Goal: Task Accomplishment & Management: Use online tool/utility

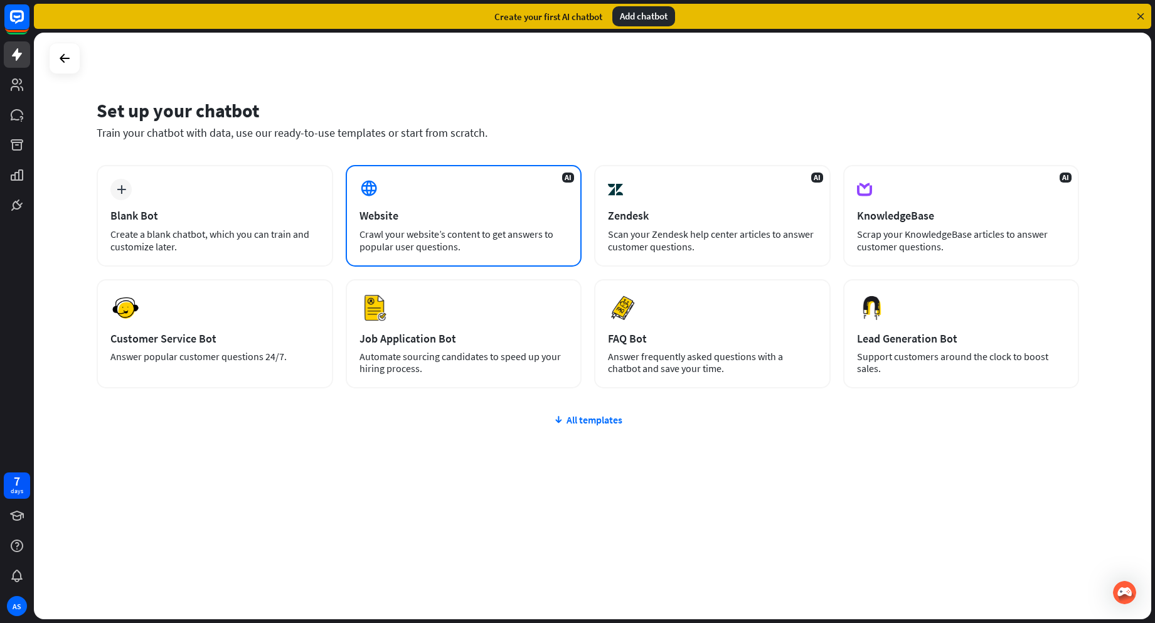
click at [386, 192] on div "AI Website Crawl your website’s content to get answers to popular user question…" at bounding box center [464, 216] width 237 height 102
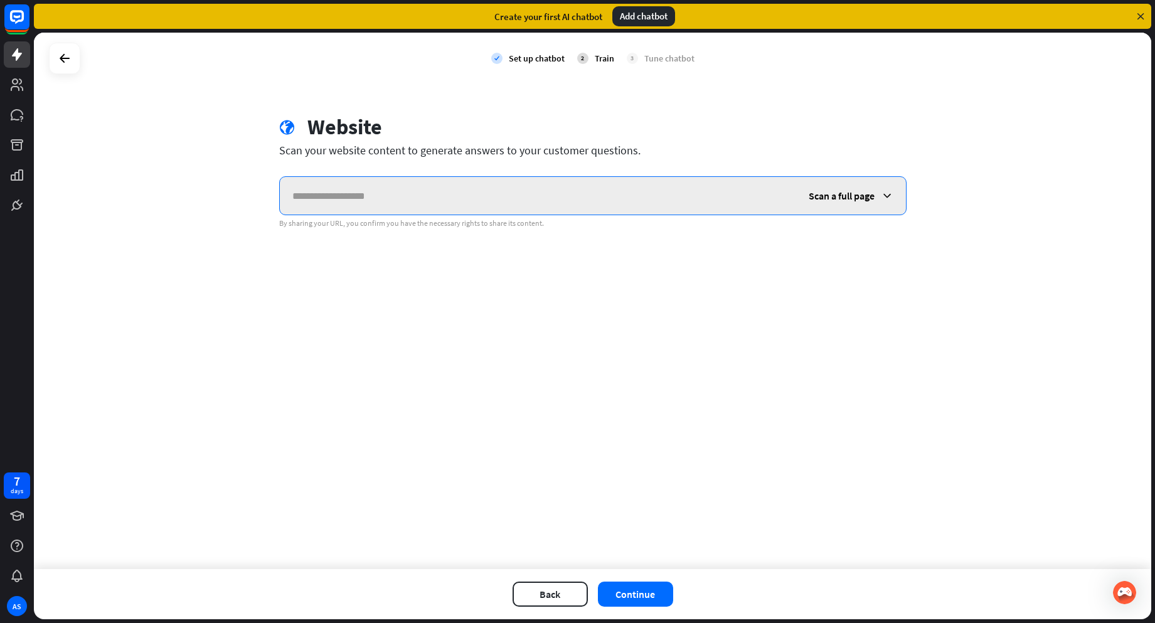
click at [305, 198] on input "text" at bounding box center [538, 196] width 516 height 38
paste input "**********"
type input "**********"
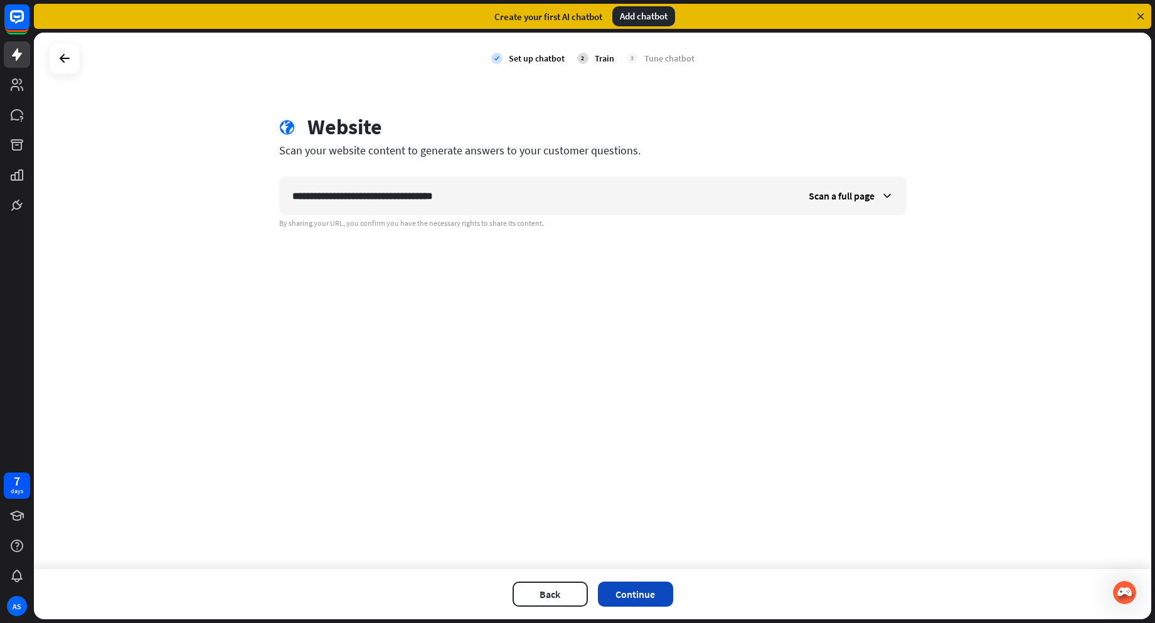
click at [636, 584] on button "Continue" at bounding box center [635, 594] width 75 height 25
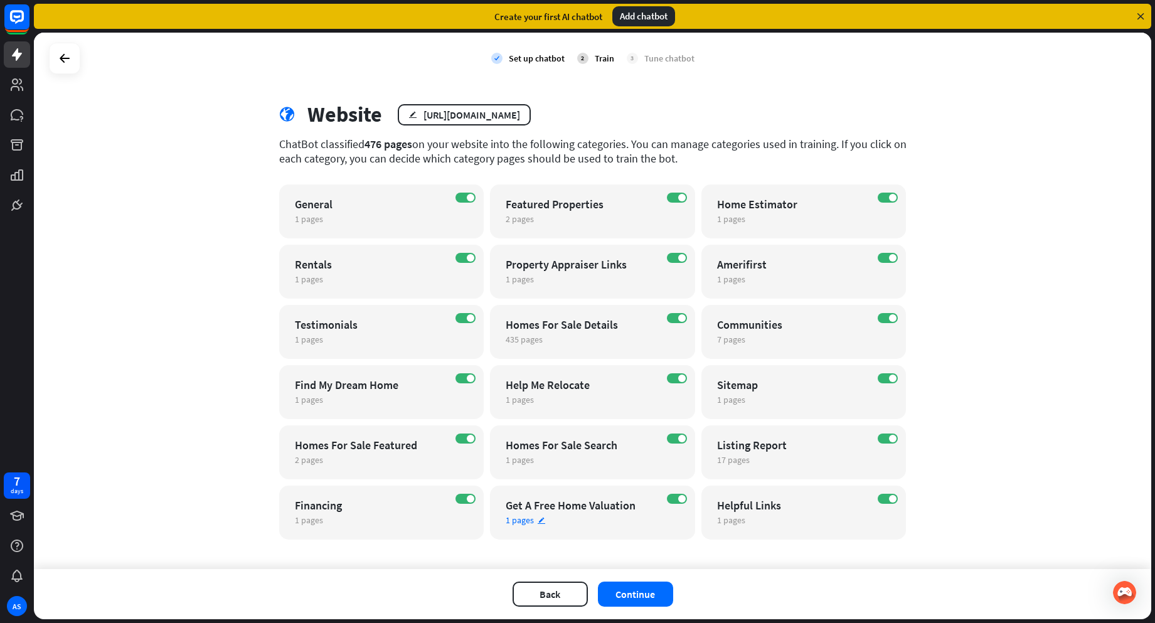
scroll to position [23, 0]
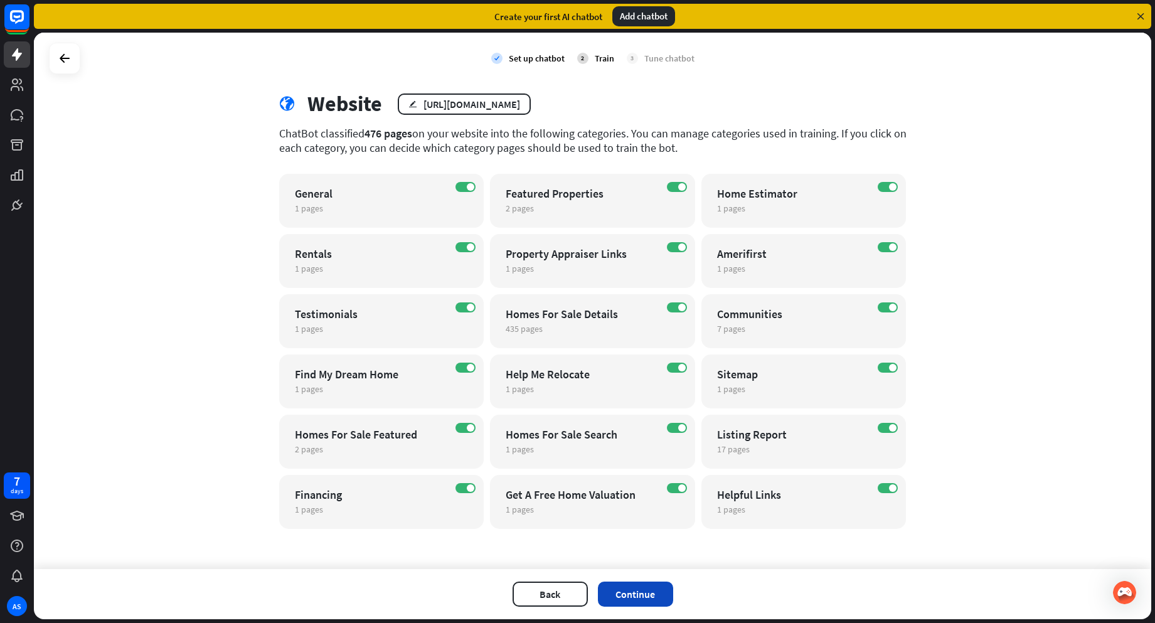
click at [641, 585] on button "Continue" at bounding box center [635, 594] width 75 height 25
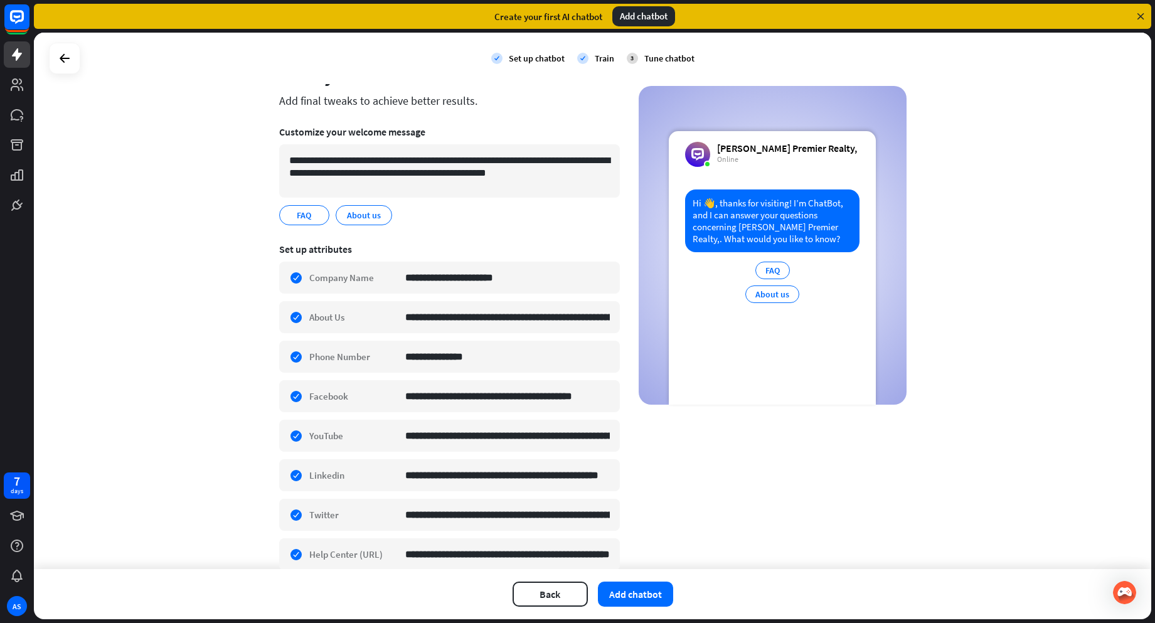
scroll to position [109, 0]
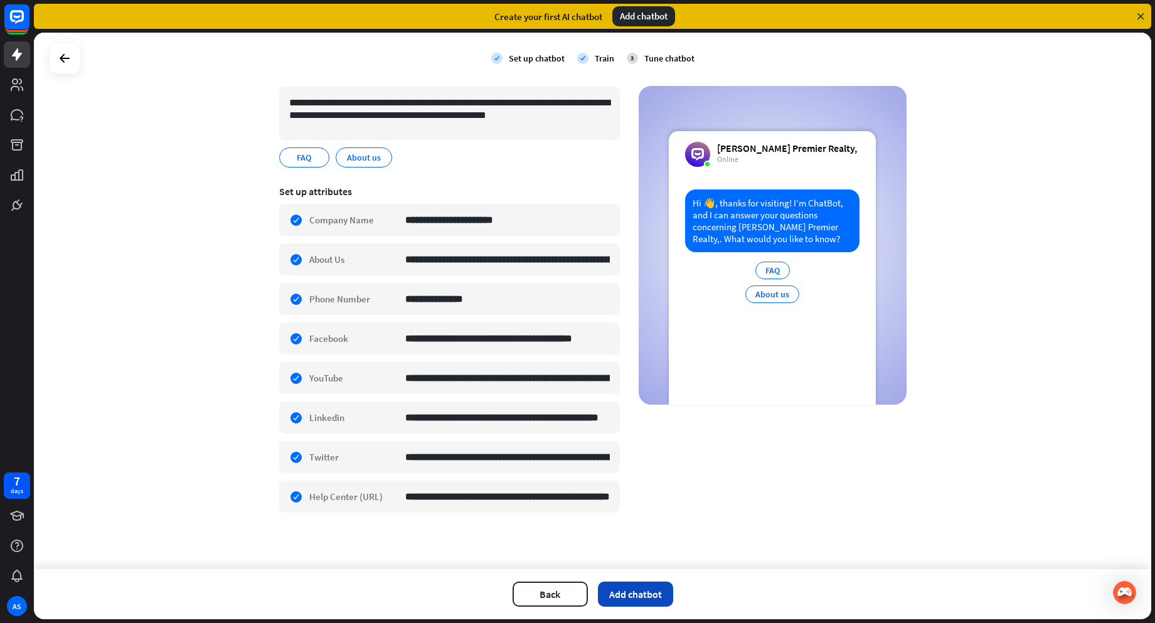
click at [635, 593] on button "Add chatbot" at bounding box center [635, 594] width 75 height 25
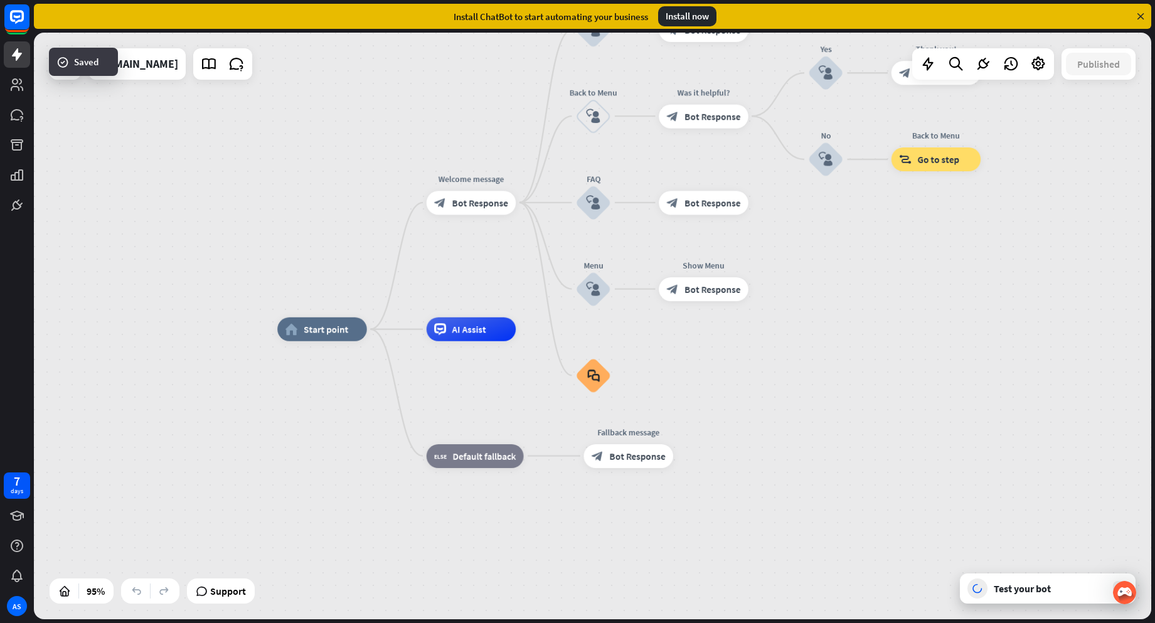
click at [1016, 590] on div "Test your bot" at bounding box center [1050, 588] width 113 height 13
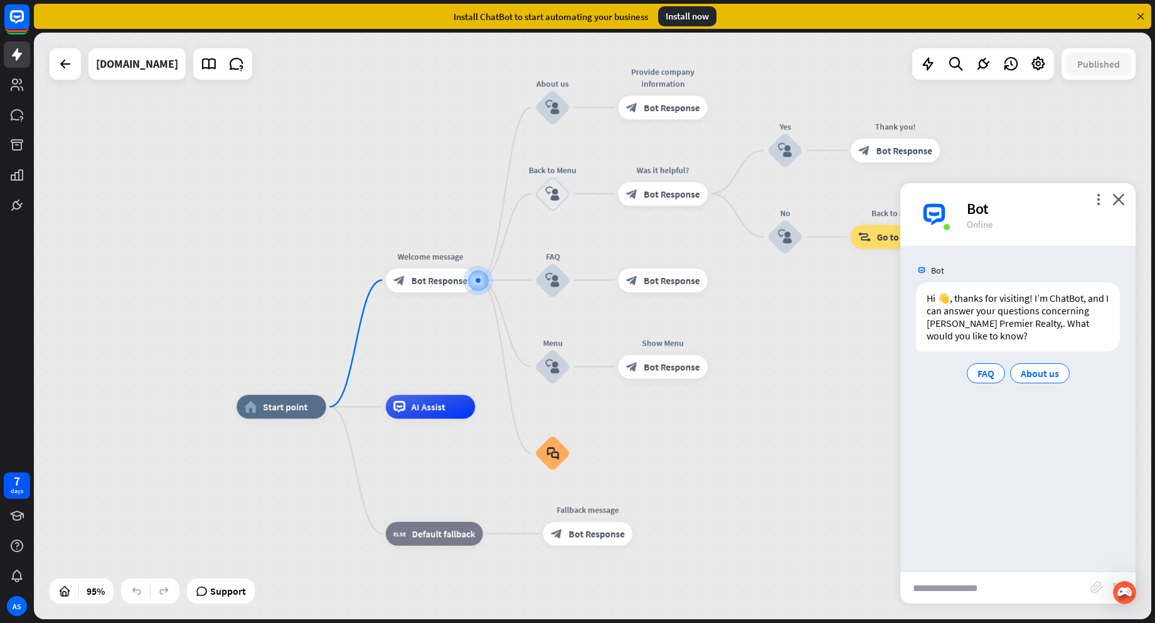
click at [945, 585] on input "text" at bounding box center [995, 587] width 190 height 31
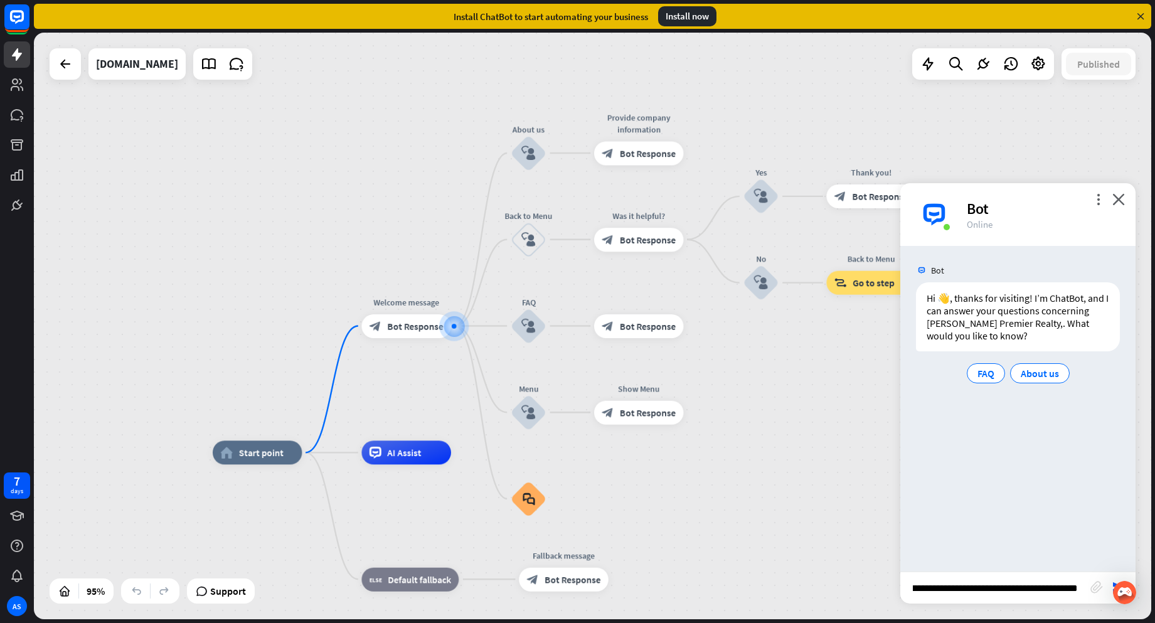
type input "**********"
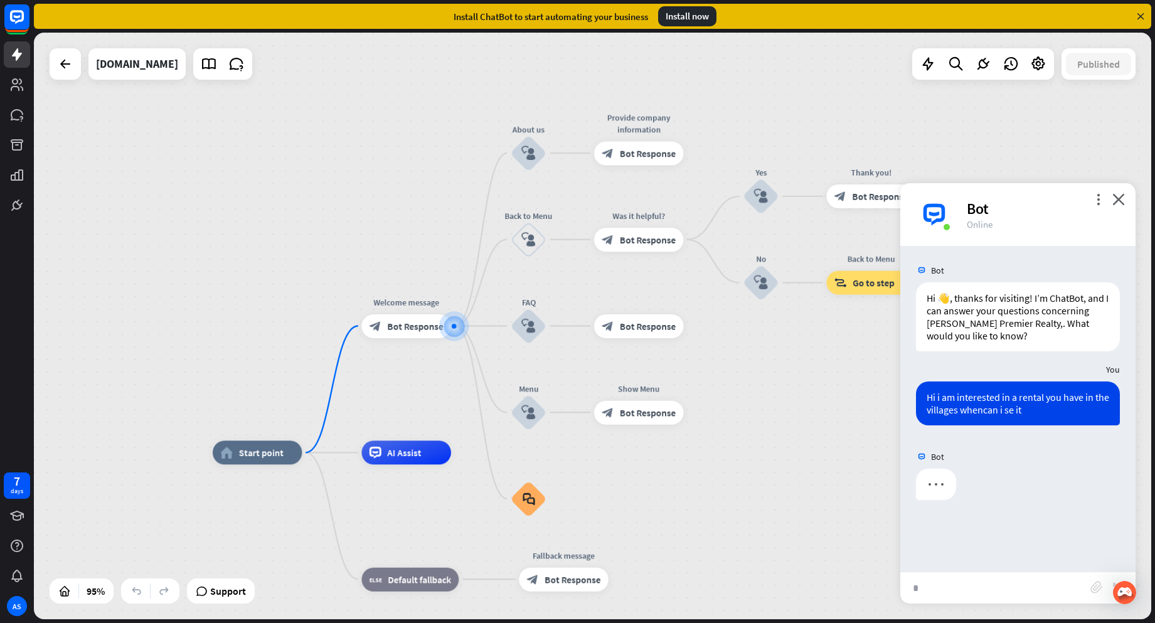
type input "*"
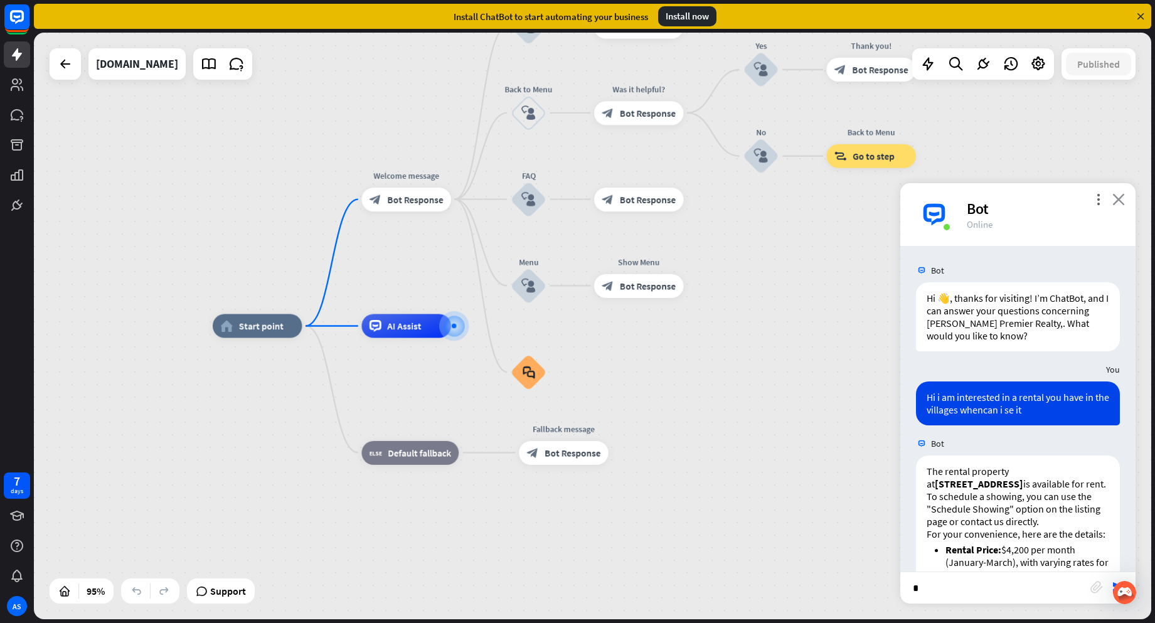
click at [1120, 197] on icon "close" at bounding box center [1118, 199] width 13 height 12
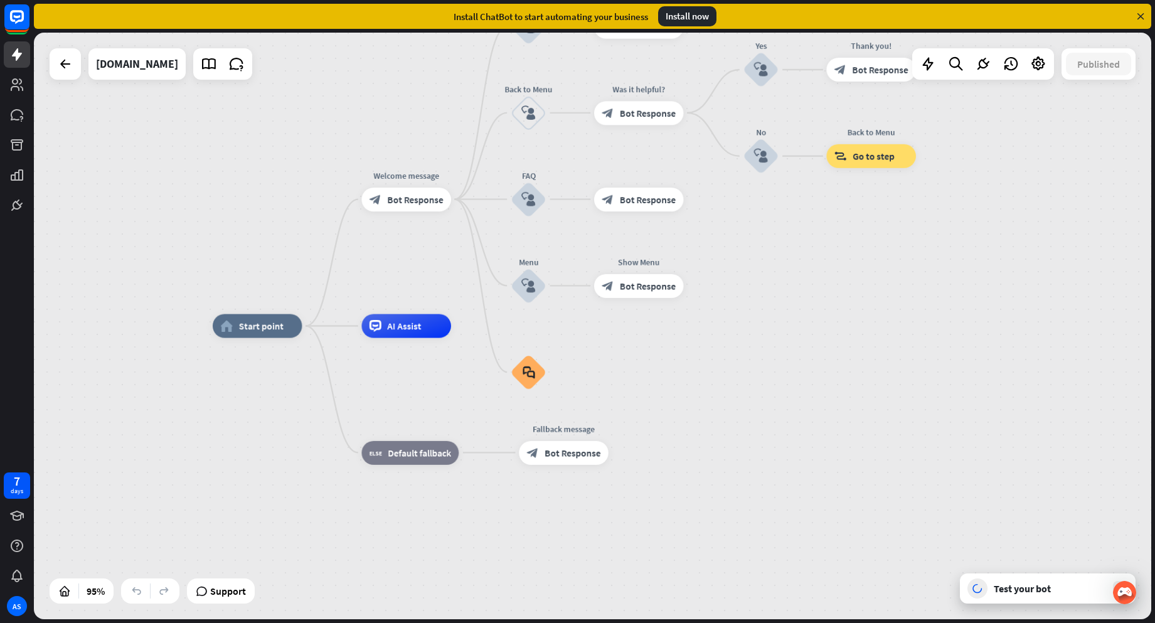
click at [683, 17] on div "Install now" at bounding box center [687, 16] width 58 height 20
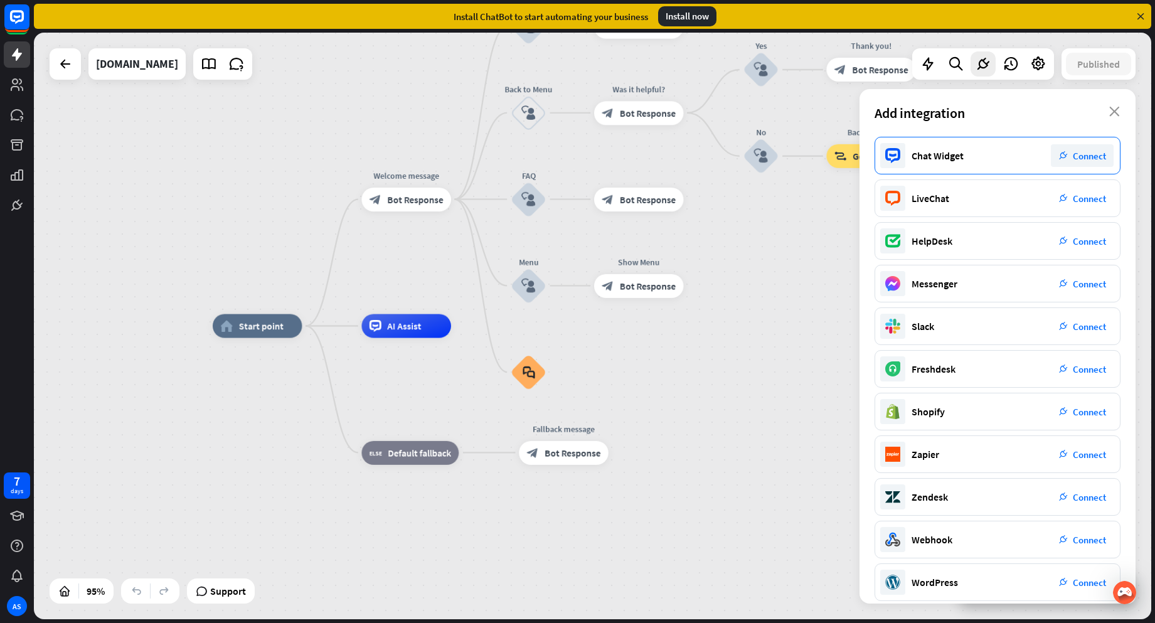
click at [1082, 159] on span "Connect" at bounding box center [1089, 156] width 33 height 12
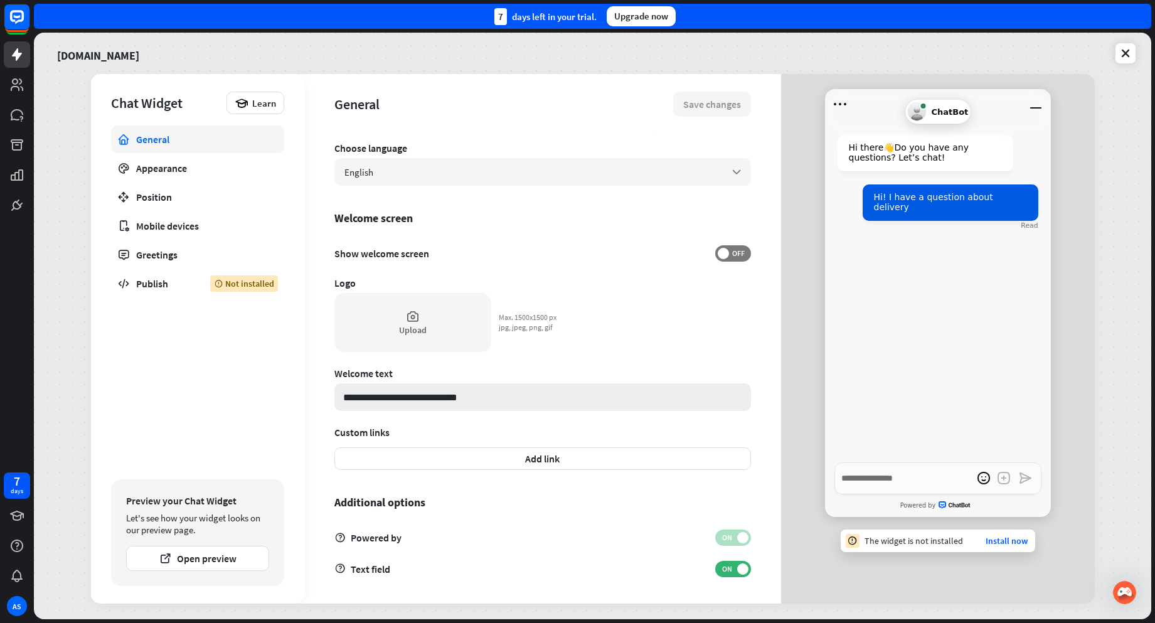
scroll to position [203, 0]
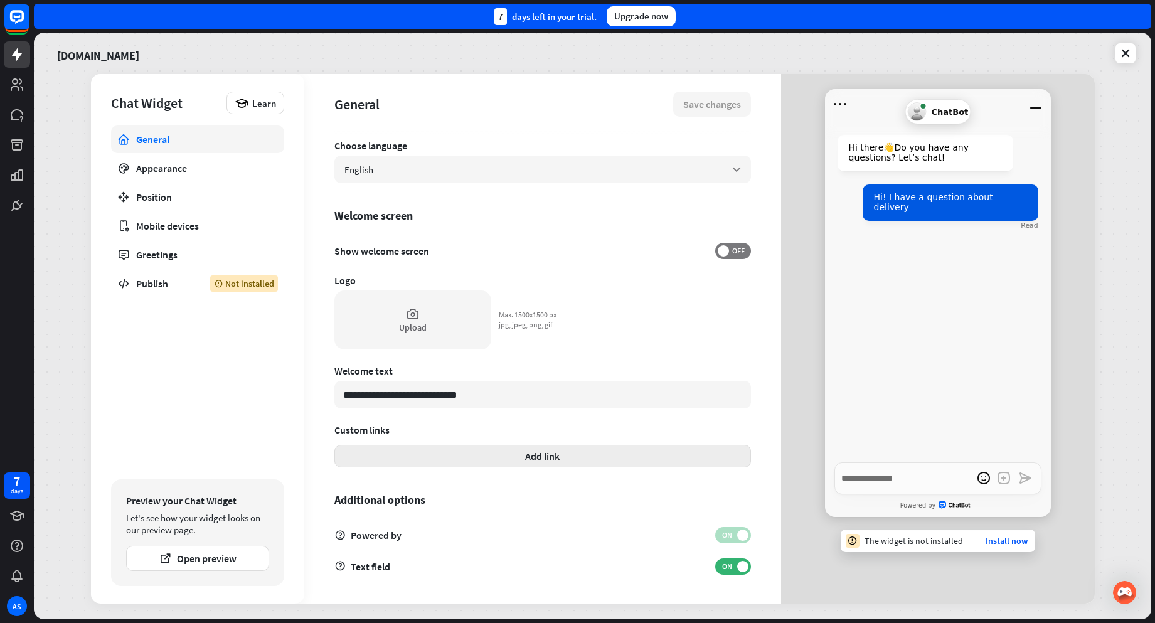
click at [471, 460] on button "Add link" at bounding box center [542, 456] width 417 height 23
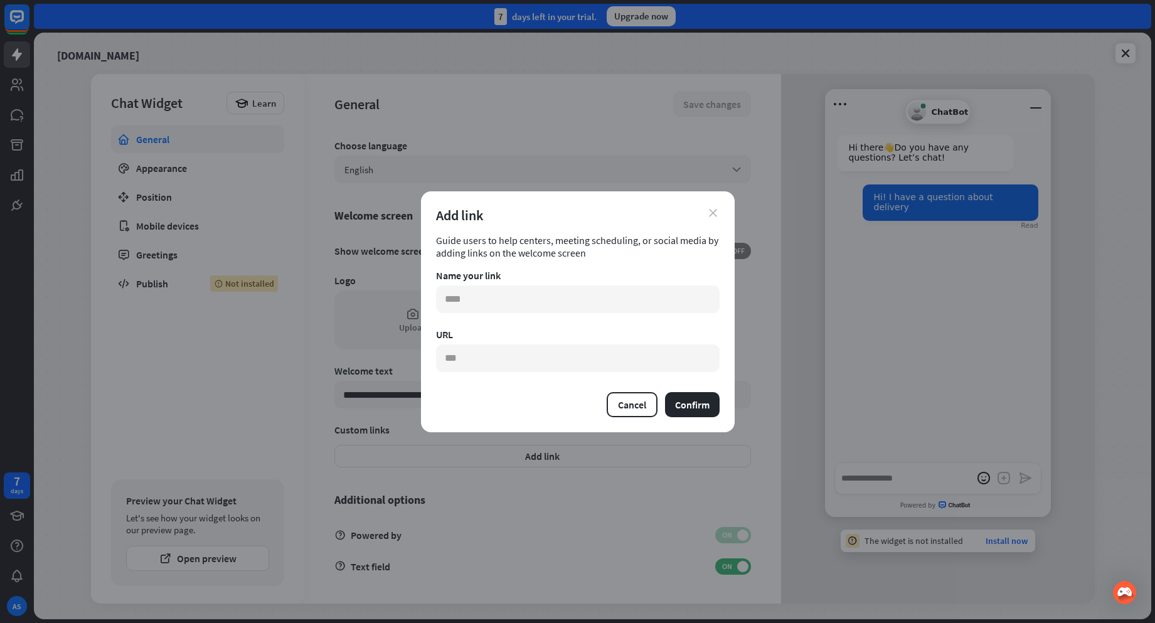
click at [709, 214] on icon "close" at bounding box center [713, 213] width 8 height 8
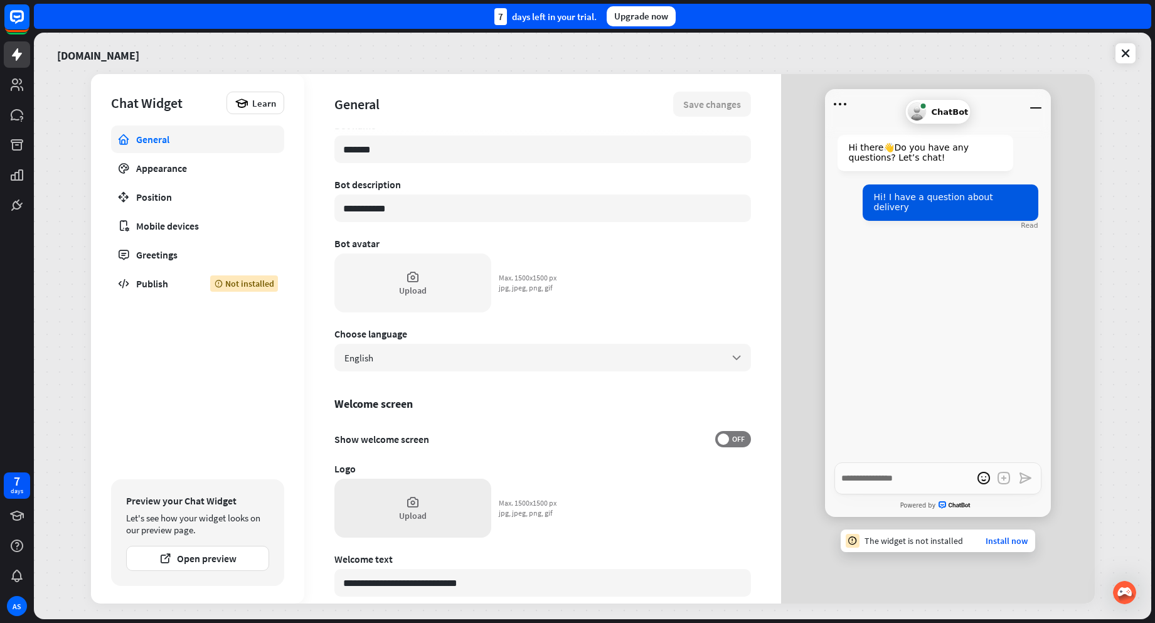
scroll to position [0, 0]
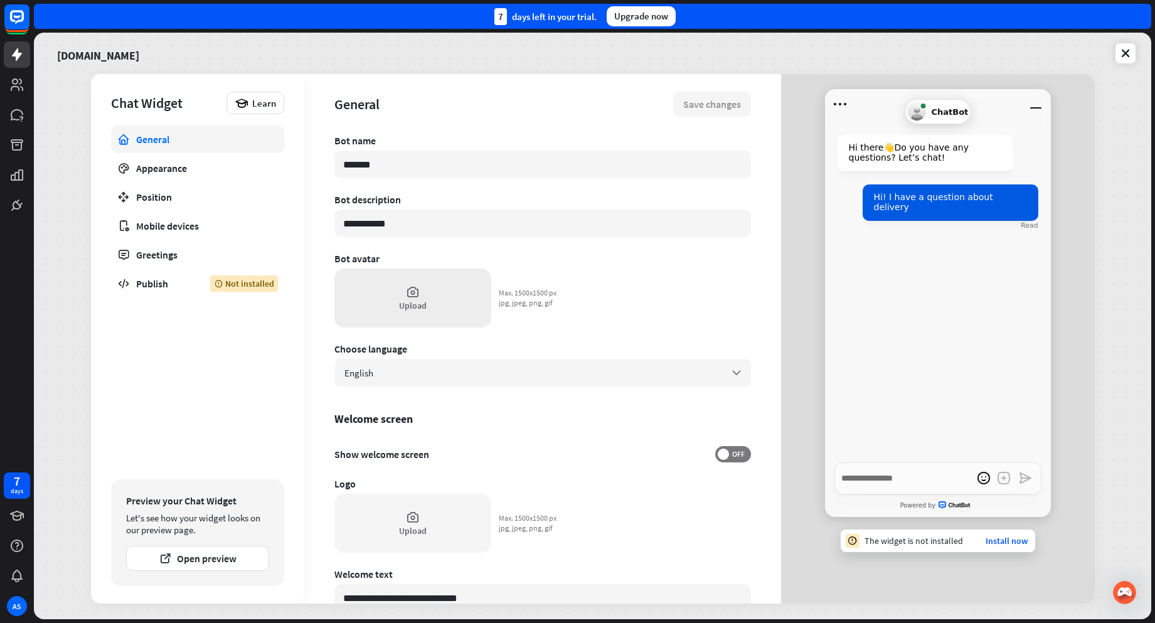
click at [412, 306] on div "Upload" at bounding box center [413, 305] width 28 height 11
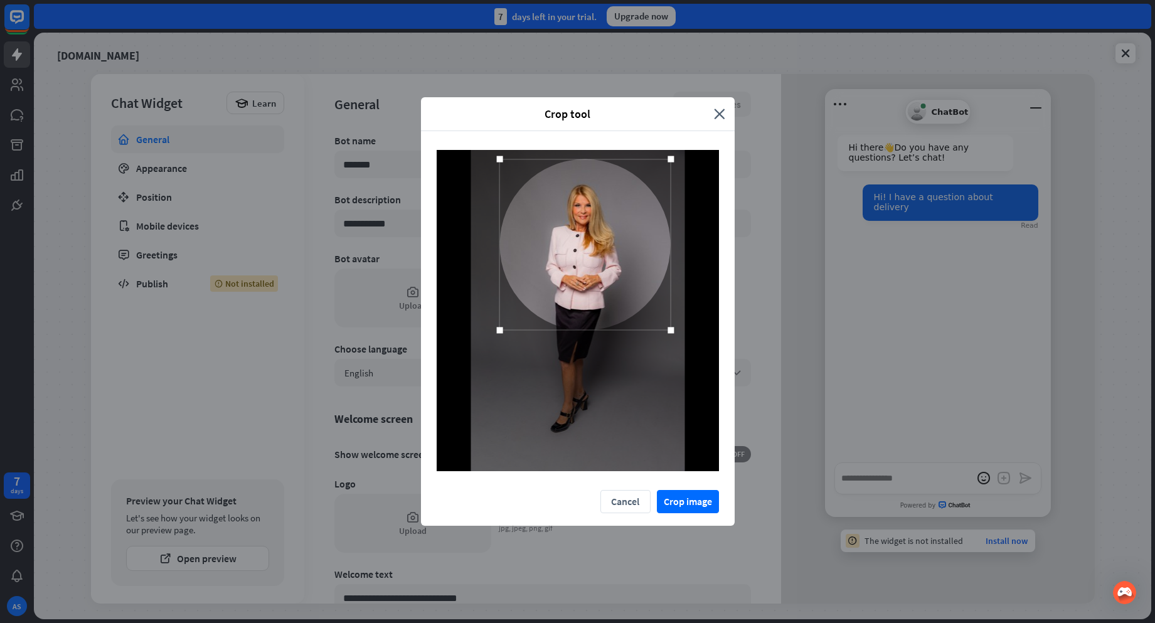
drag, startPoint x: 620, startPoint y: 307, endPoint x: 627, endPoint y: 241, distance: 66.3
click at [627, 241] on div at bounding box center [584, 244] width 171 height 171
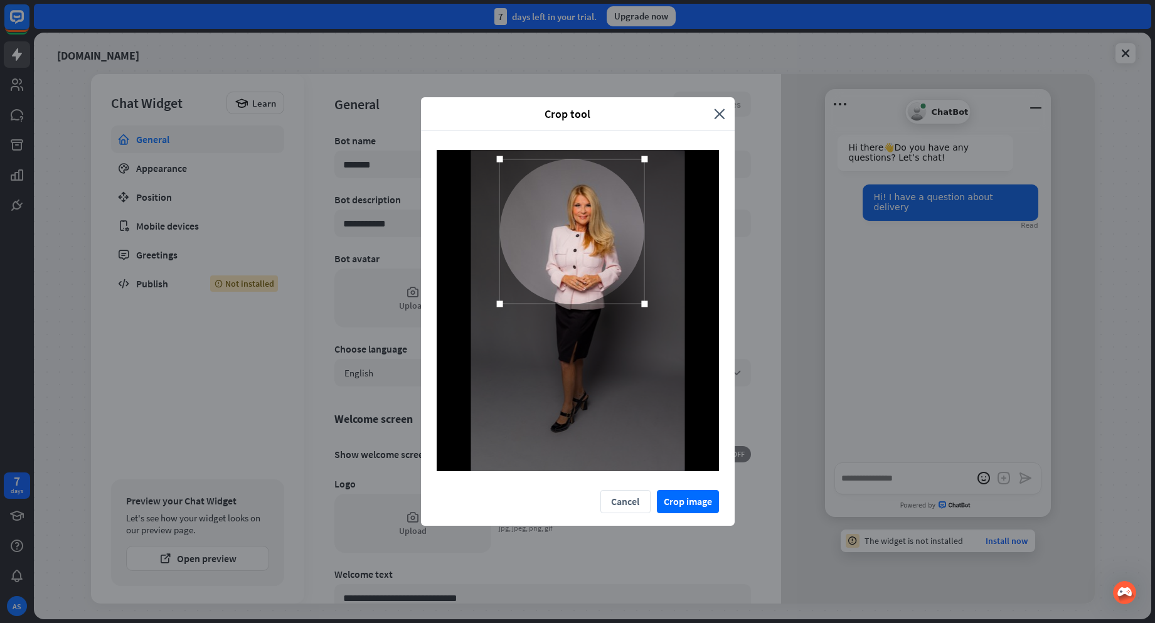
drag, startPoint x: 670, startPoint y: 333, endPoint x: 644, endPoint y: 287, distance: 53.4
click at [644, 287] on div at bounding box center [571, 231] width 145 height 145
drag, startPoint x: 612, startPoint y: 265, endPoint x: 624, endPoint y: 267, distance: 12.1
click at [624, 267] on div at bounding box center [583, 233] width 145 height 145
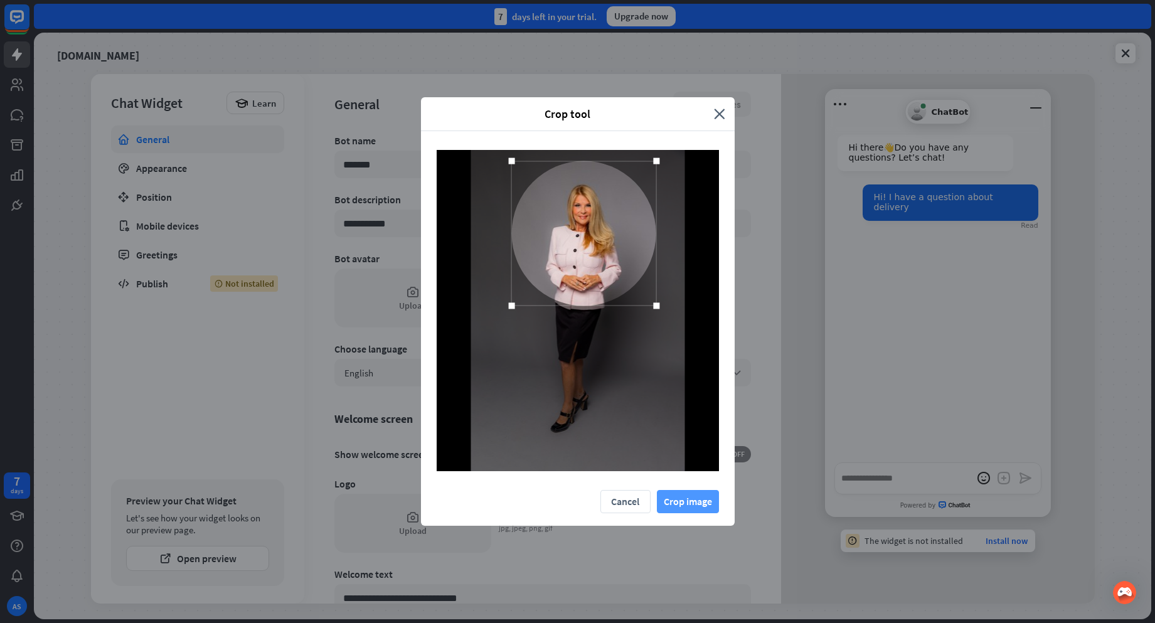
click at [695, 493] on button "Crop image" at bounding box center [688, 501] width 62 height 23
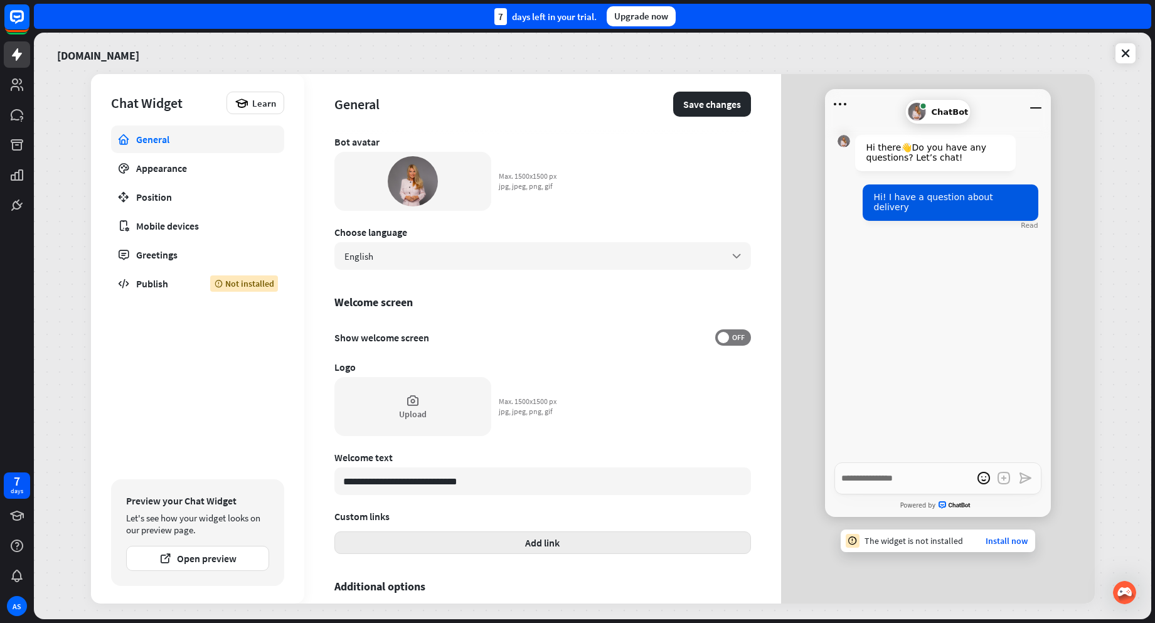
scroll to position [188, 0]
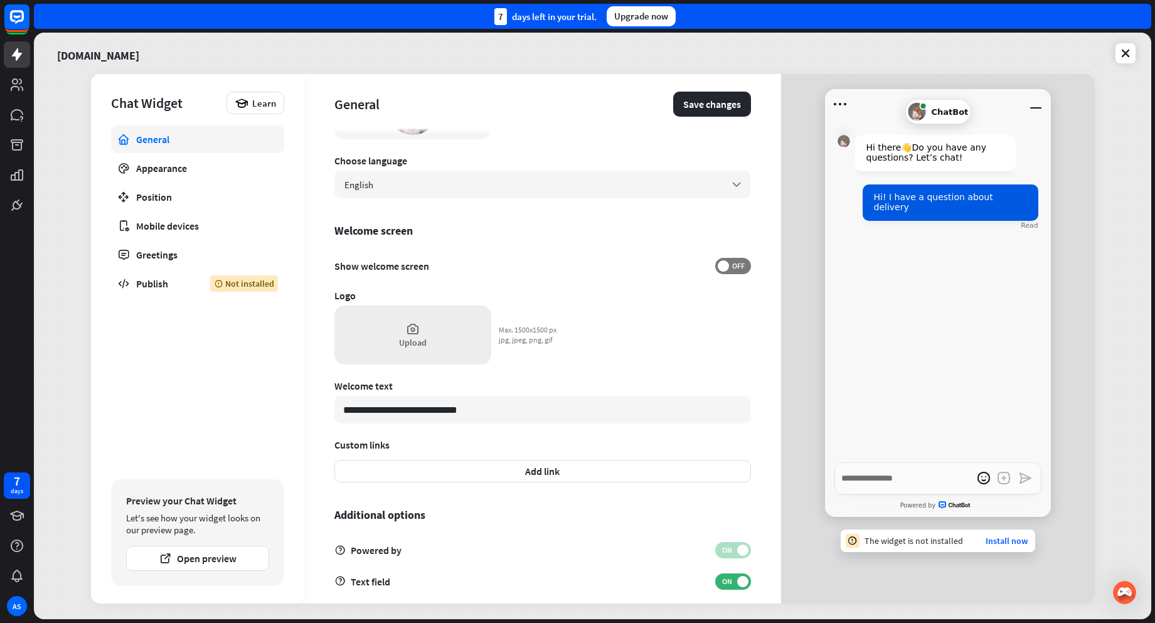
click at [413, 346] on div "Upload" at bounding box center [413, 342] width 28 height 11
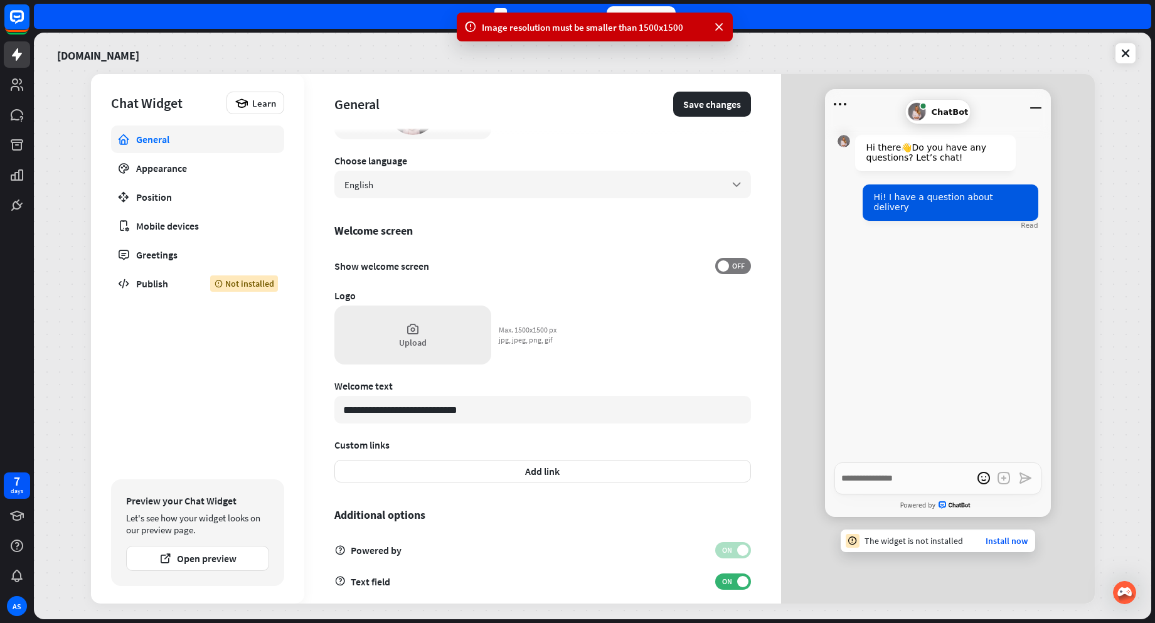
click at [430, 327] on div "Upload" at bounding box center [412, 335] width 157 height 59
click at [720, 24] on icon at bounding box center [719, 27] width 13 height 13
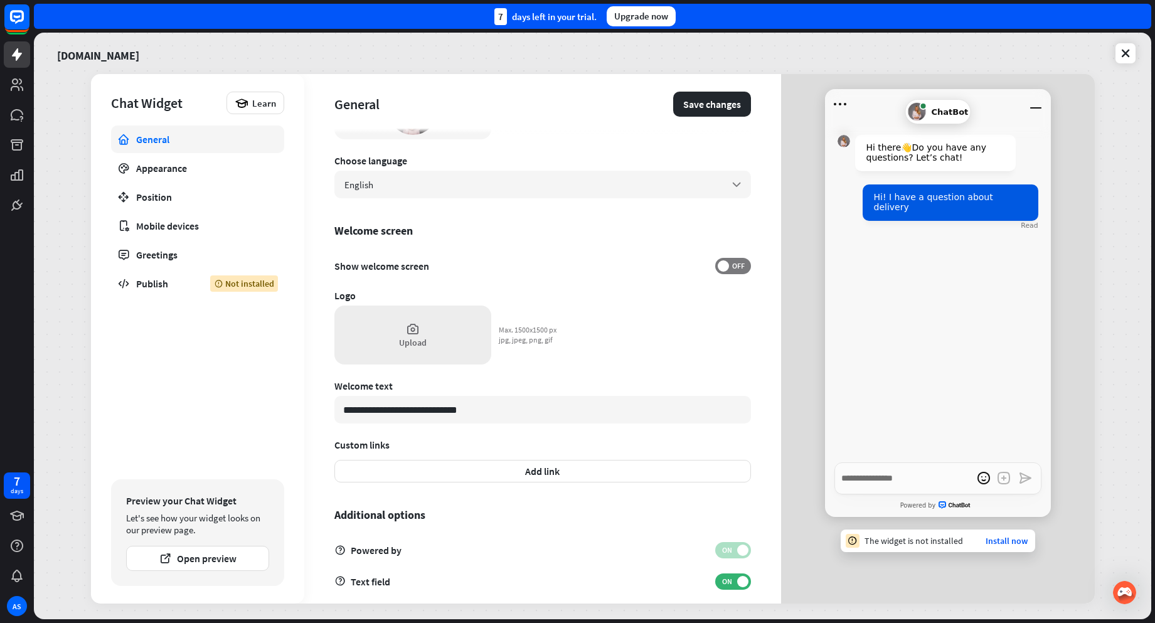
click at [410, 319] on div "Upload" at bounding box center [412, 335] width 157 height 59
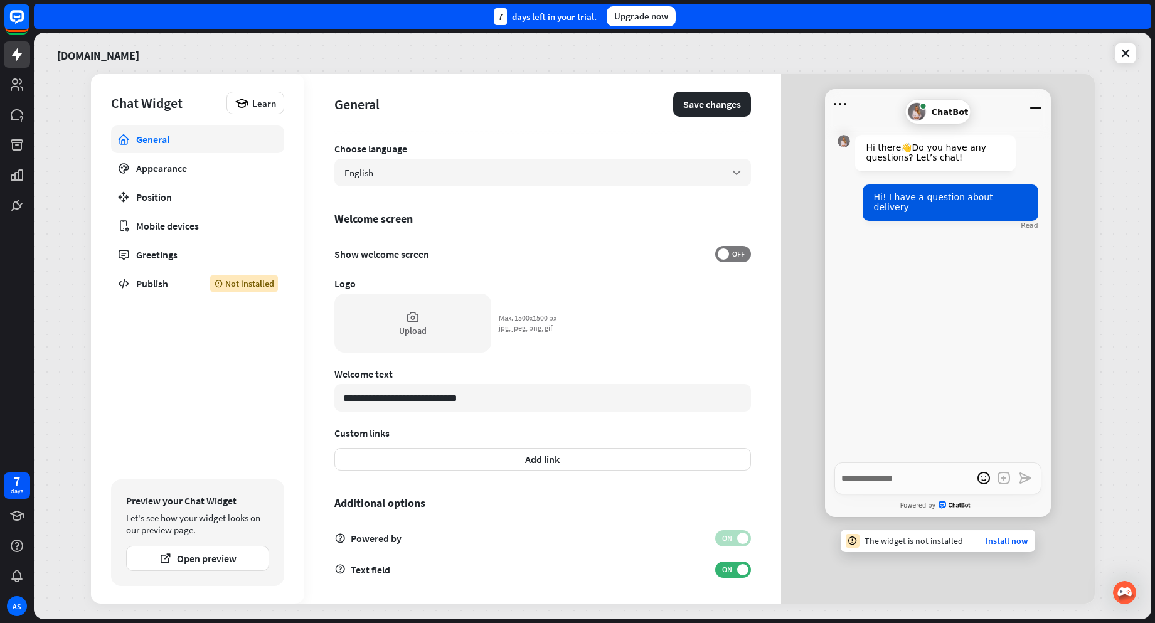
scroll to position [203, 0]
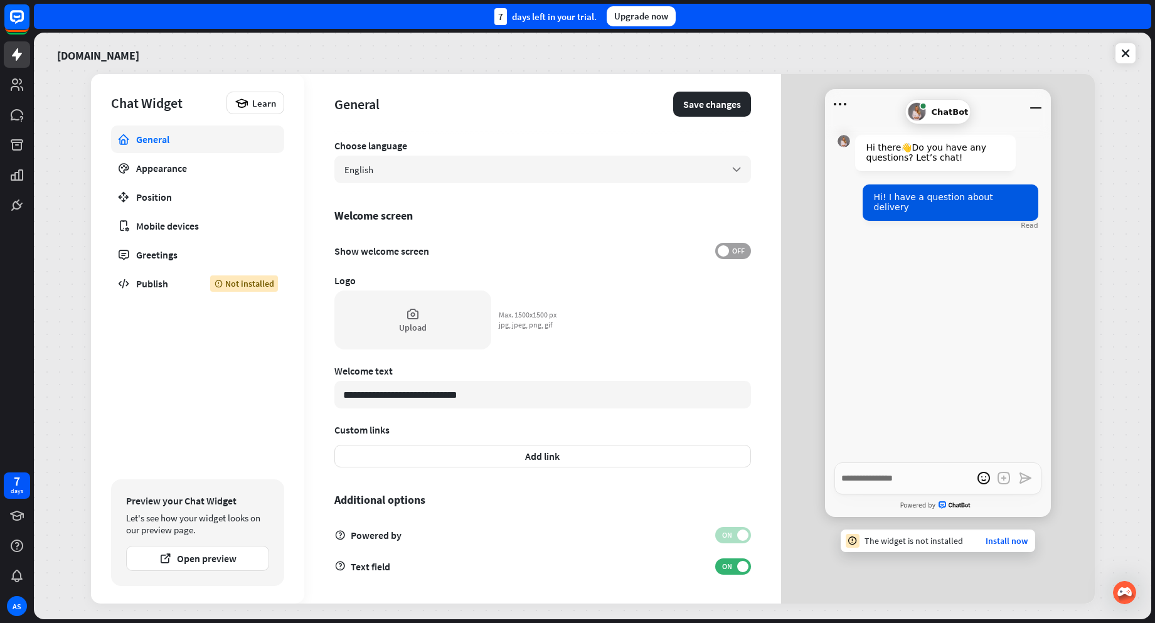
click at [718, 253] on span at bounding box center [723, 250] width 11 height 11
type textarea "*"
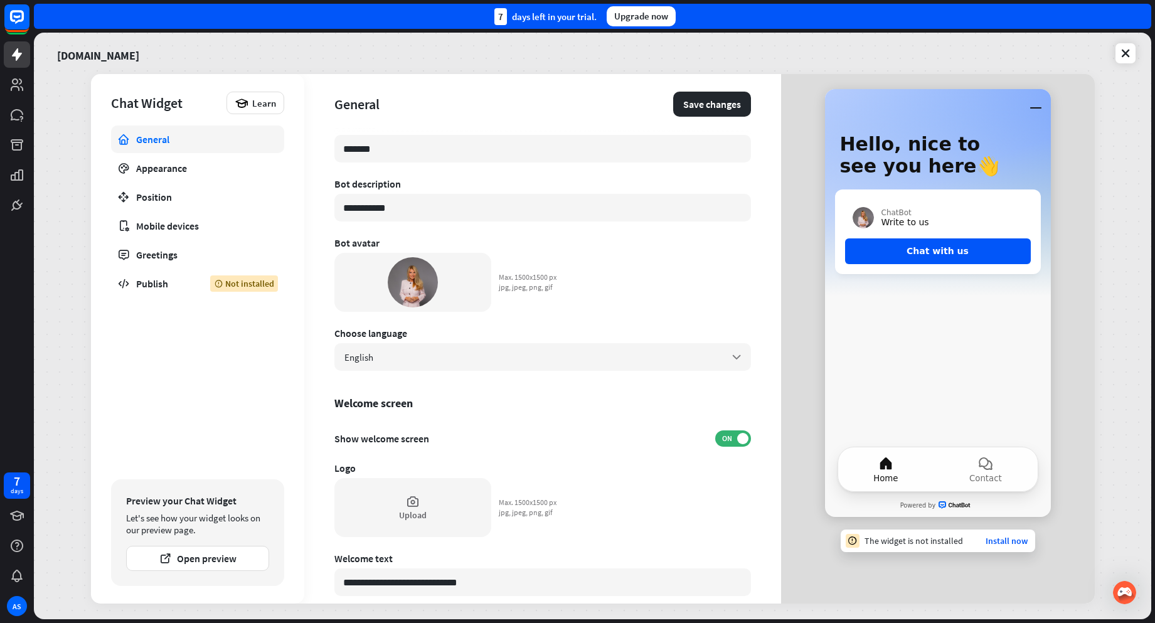
scroll to position [15, 0]
drag, startPoint x: 451, startPoint y: 208, endPoint x: 328, endPoint y: 219, distance: 123.4
click at [328, 219] on div "**********" at bounding box center [542, 339] width 477 height 530
click at [370, 206] on input "**********" at bounding box center [542, 208] width 417 height 28
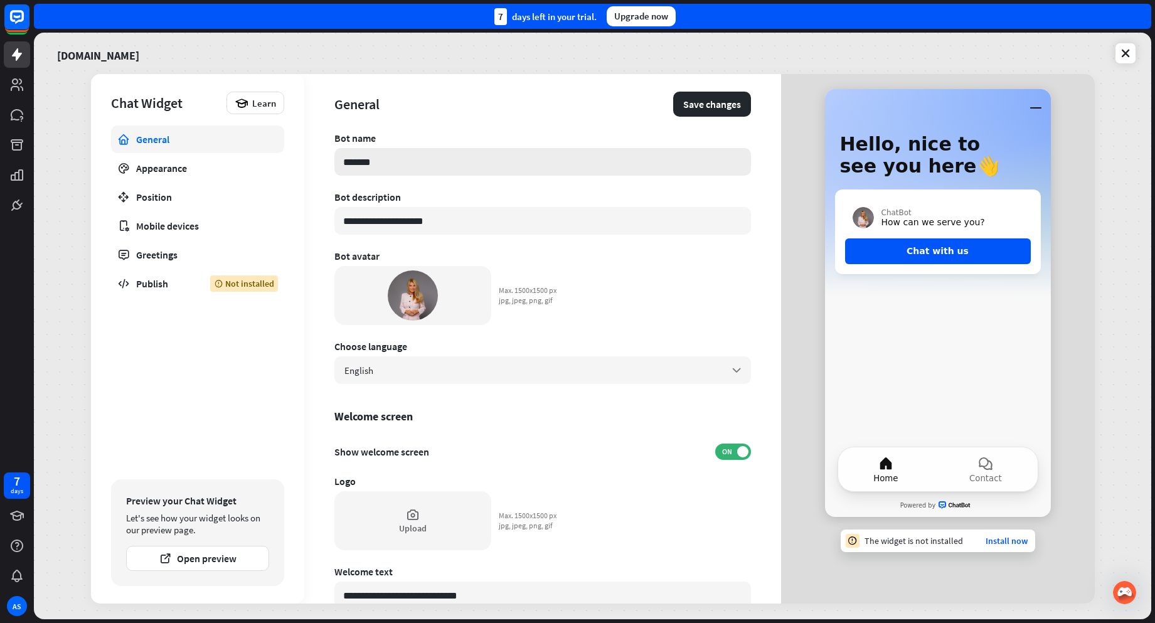
scroll to position [0, 0]
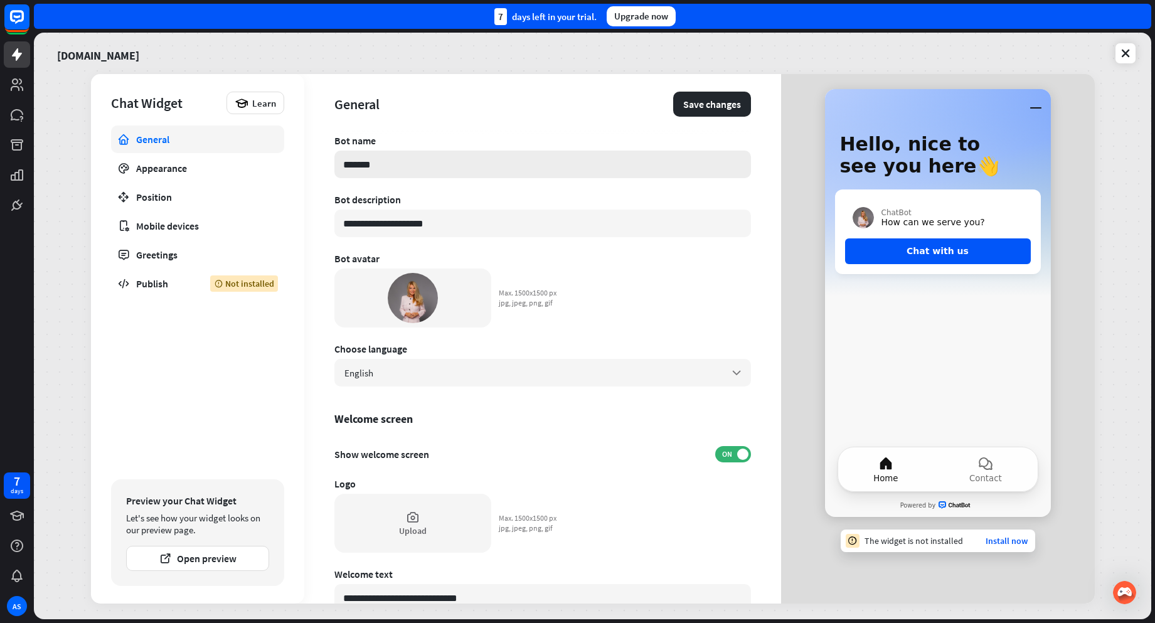
type input "**********"
drag, startPoint x: 341, startPoint y: 176, endPoint x: 310, endPoint y: 179, distance: 30.9
click at [310, 179] on div "**********" at bounding box center [542, 339] width 477 height 530
type input "*"
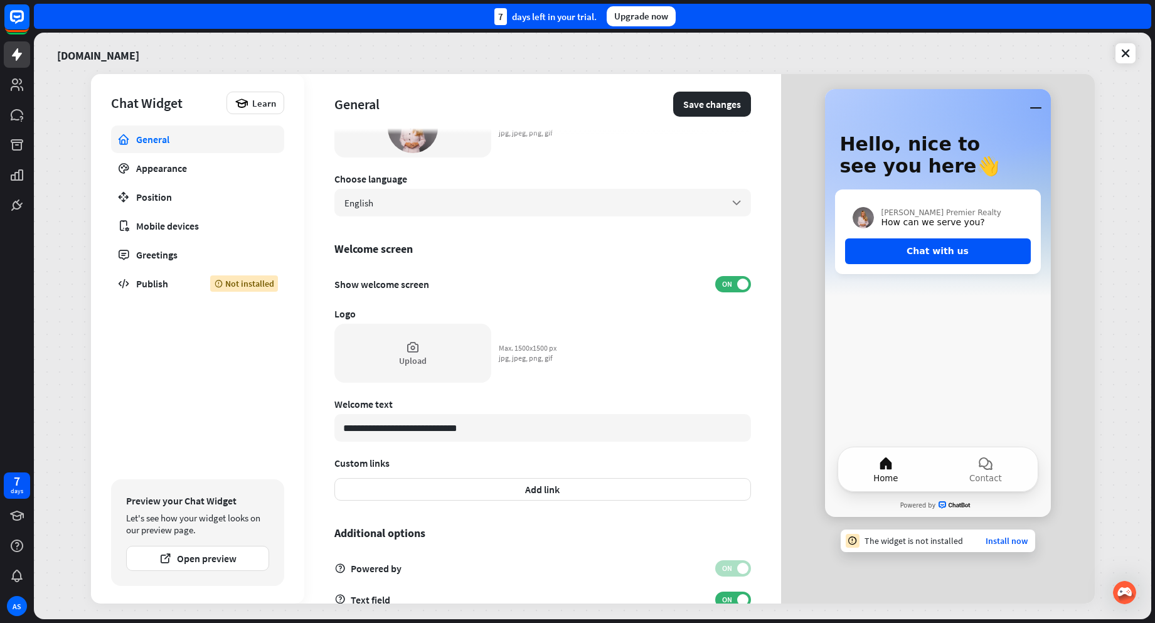
scroll to position [141, 0]
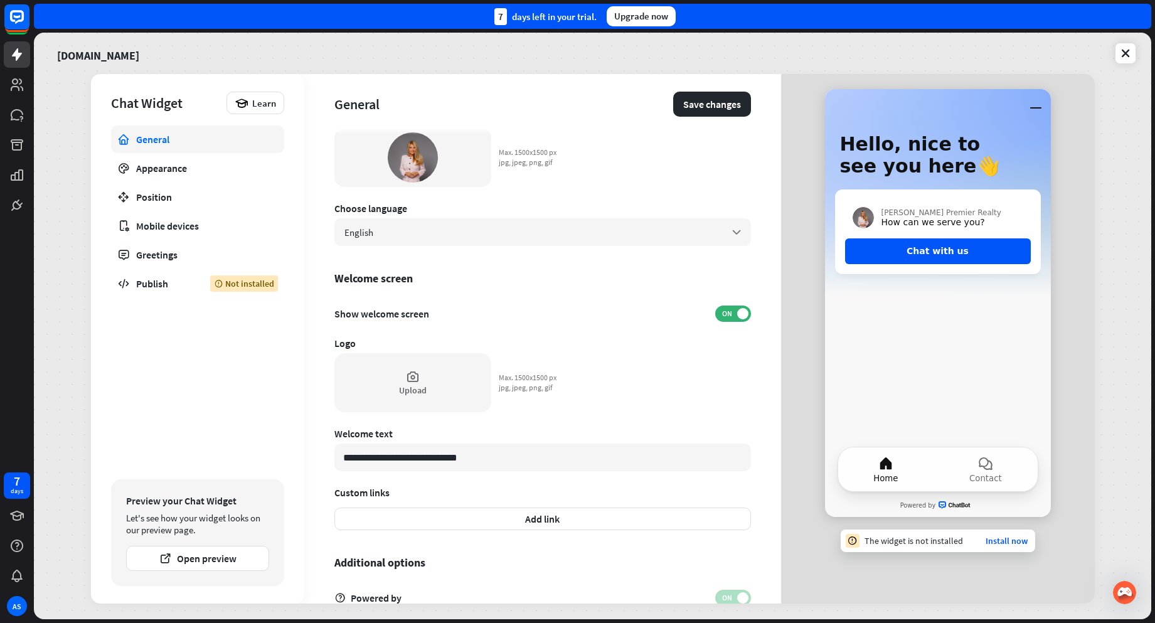
type input "**********"
click at [681, 99] on button "Save changes" at bounding box center [712, 104] width 78 height 25
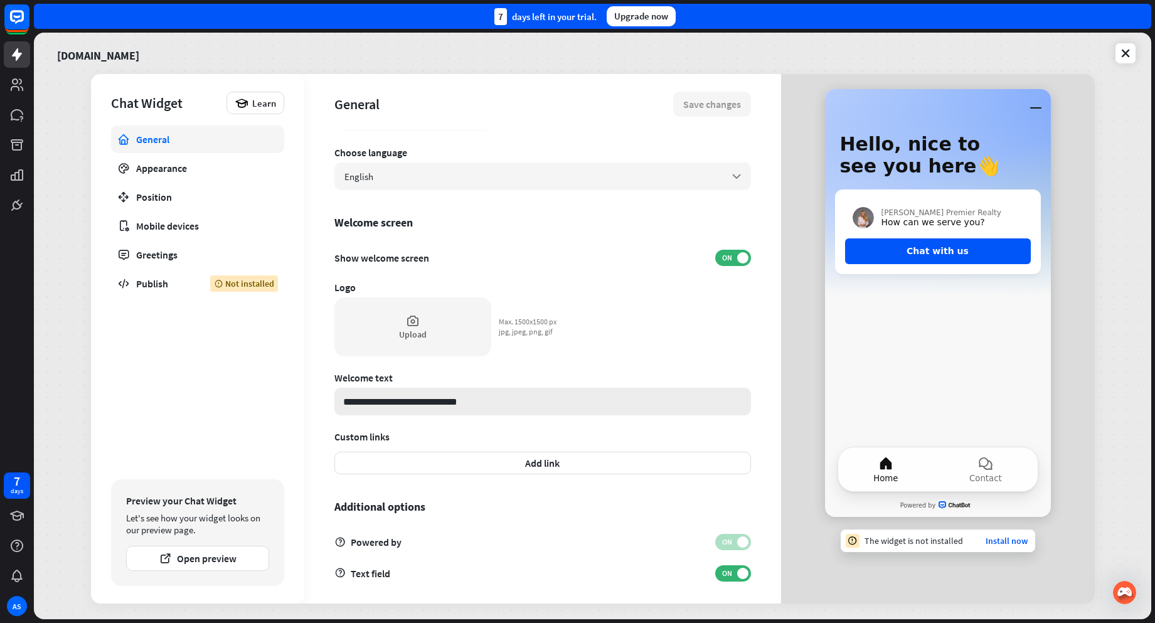
scroll to position [203, 0]
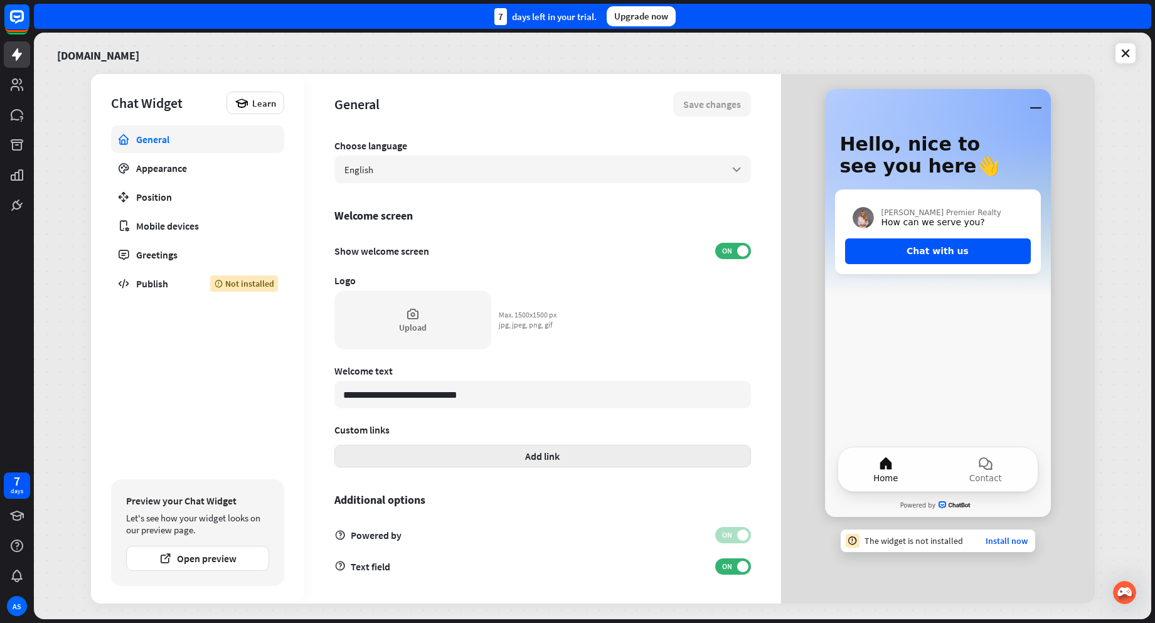
click at [561, 461] on button "Add link" at bounding box center [542, 456] width 417 height 23
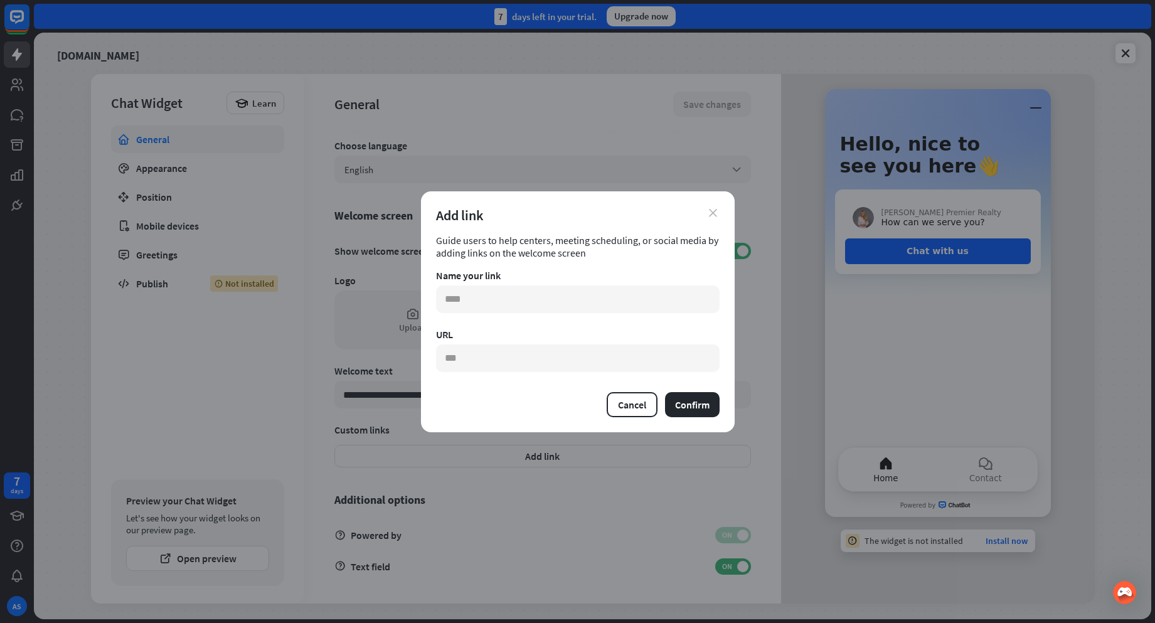
click at [709, 215] on icon "close" at bounding box center [713, 213] width 8 height 8
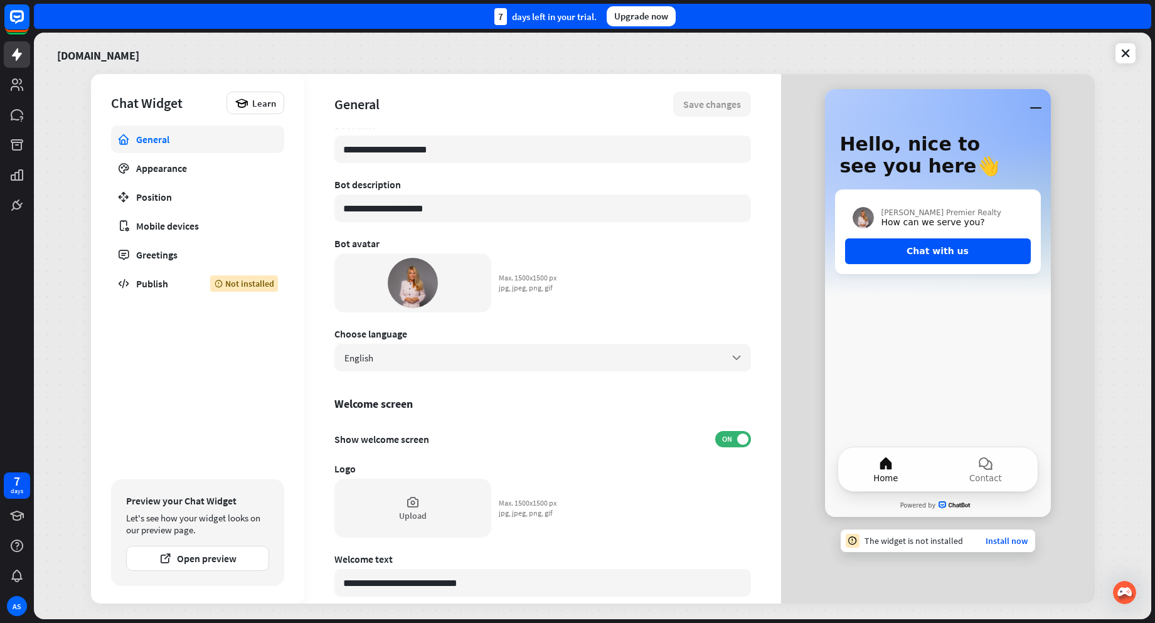
scroll to position [0, 0]
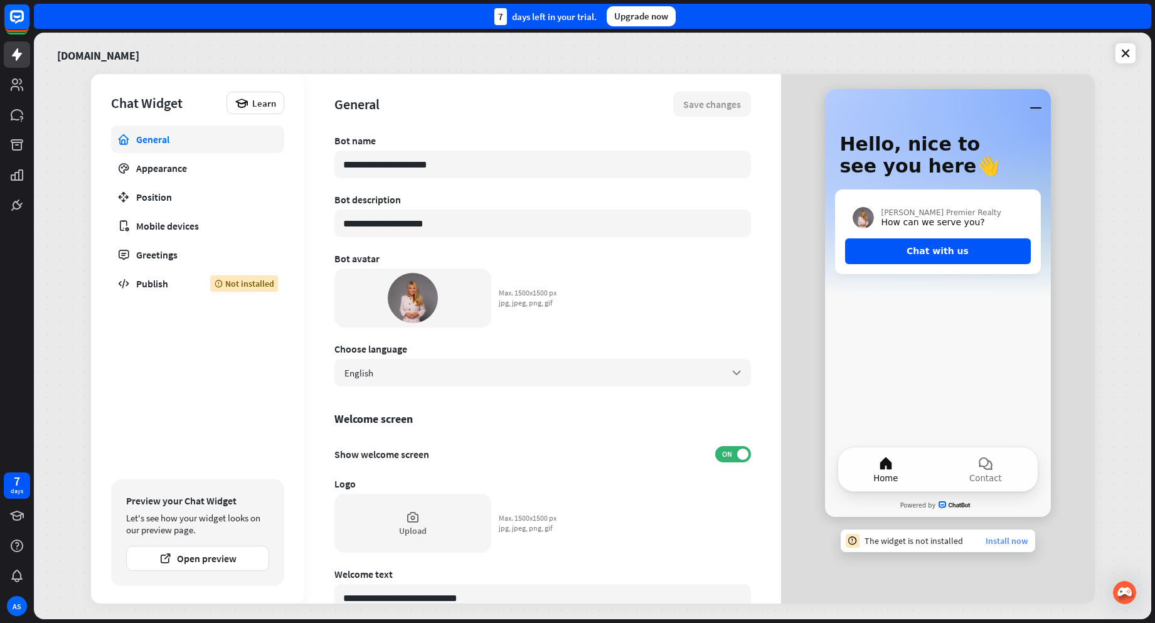
click at [1004, 543] on link "Install now" at bounding box center [1007, 540] width 42 height 11
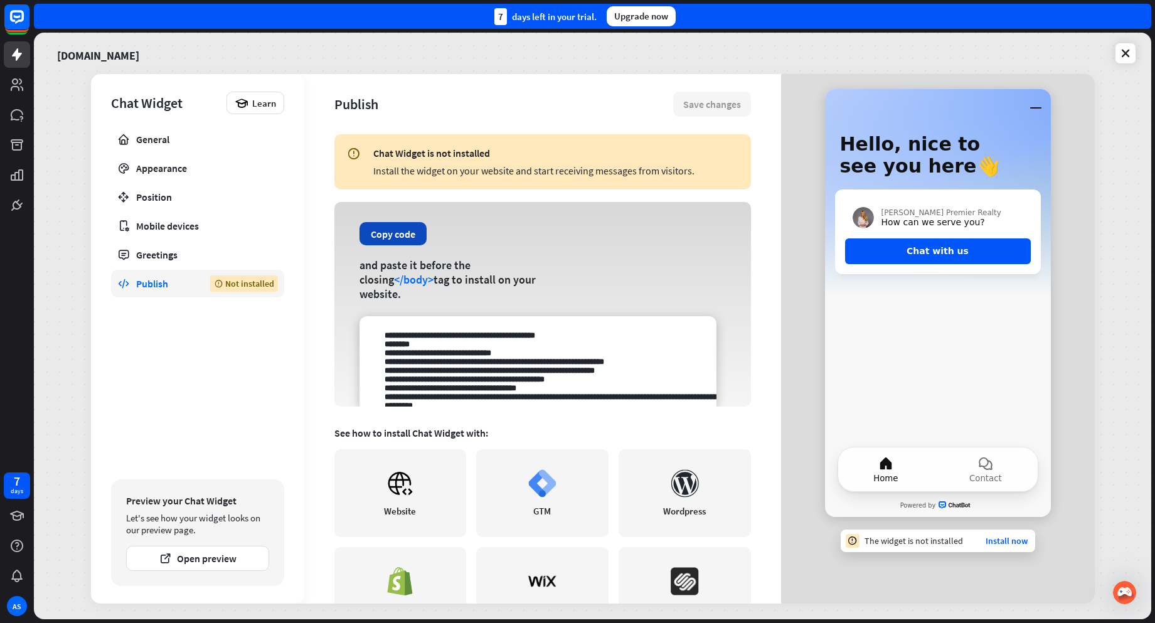
click at [398, 245] on button "Copy code" at bounding box center [392, 233] width 67 height 23
click at [400, 240] on button "Copy code" at bounding box center [392, 233] width 67 height 23
click at [1018, 539] on link "Install now" at bounding box center [1007, 540] width 42 height 11
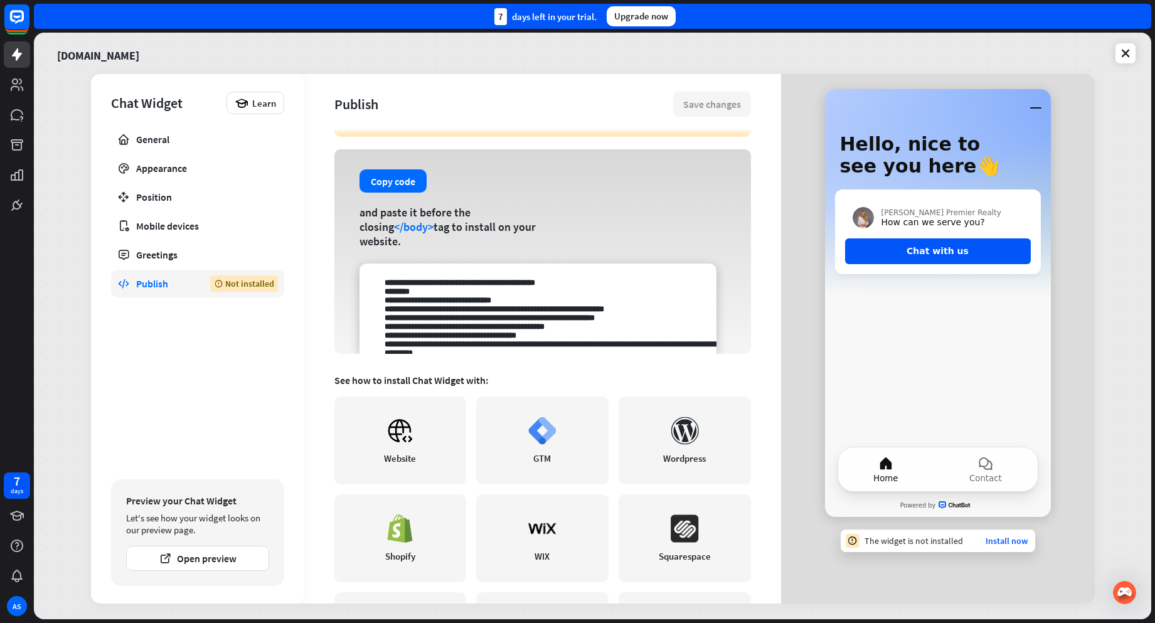
scroll to position [154, 0]
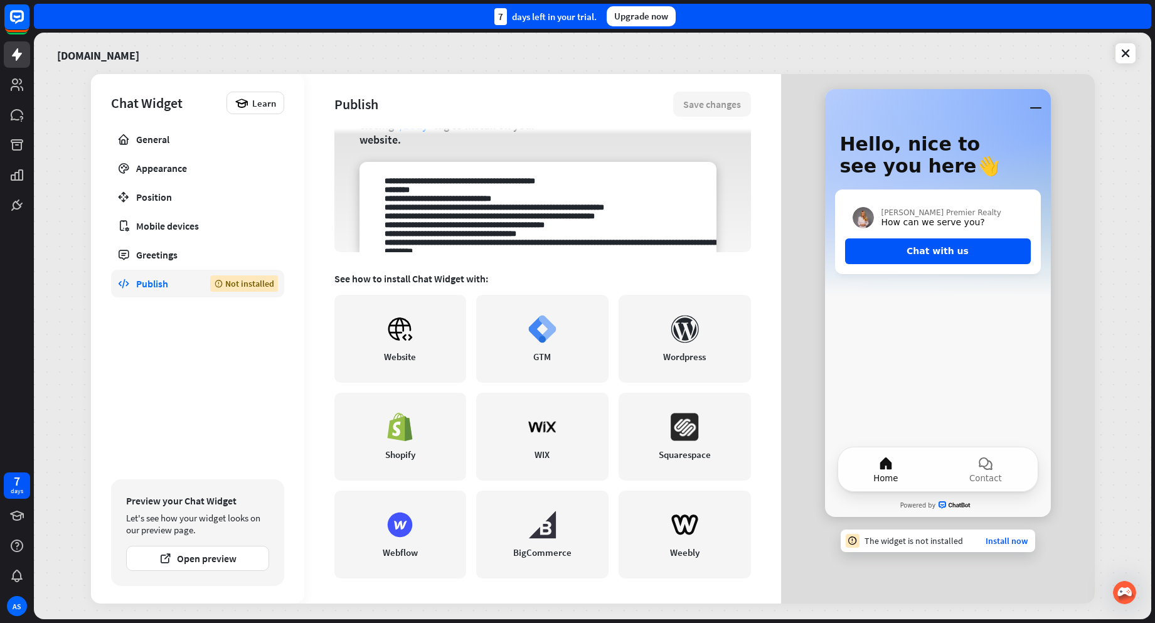
click at [230, 285] on div "Not installed" at bounding box center [244, 283] width 68 height 16
click at [161, 283] on div "Publish" at bounding box center [163, 283] width 55 height 13
click at [168, 557] on icon "button" at bounding box center [165, 558] width 13 height 13
click at [153, 142] on div "General" at bounding box center [197, 139] width 123 height 13
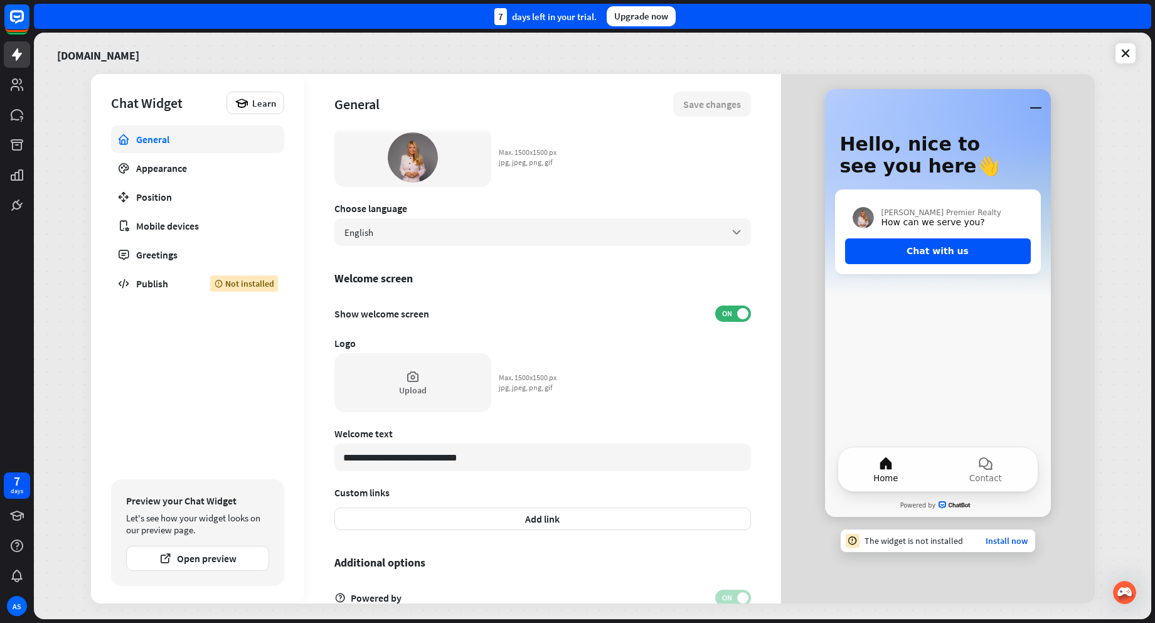
scroll to position [203, 0]
